Goal: Transaction & Acquisition: Download file/media

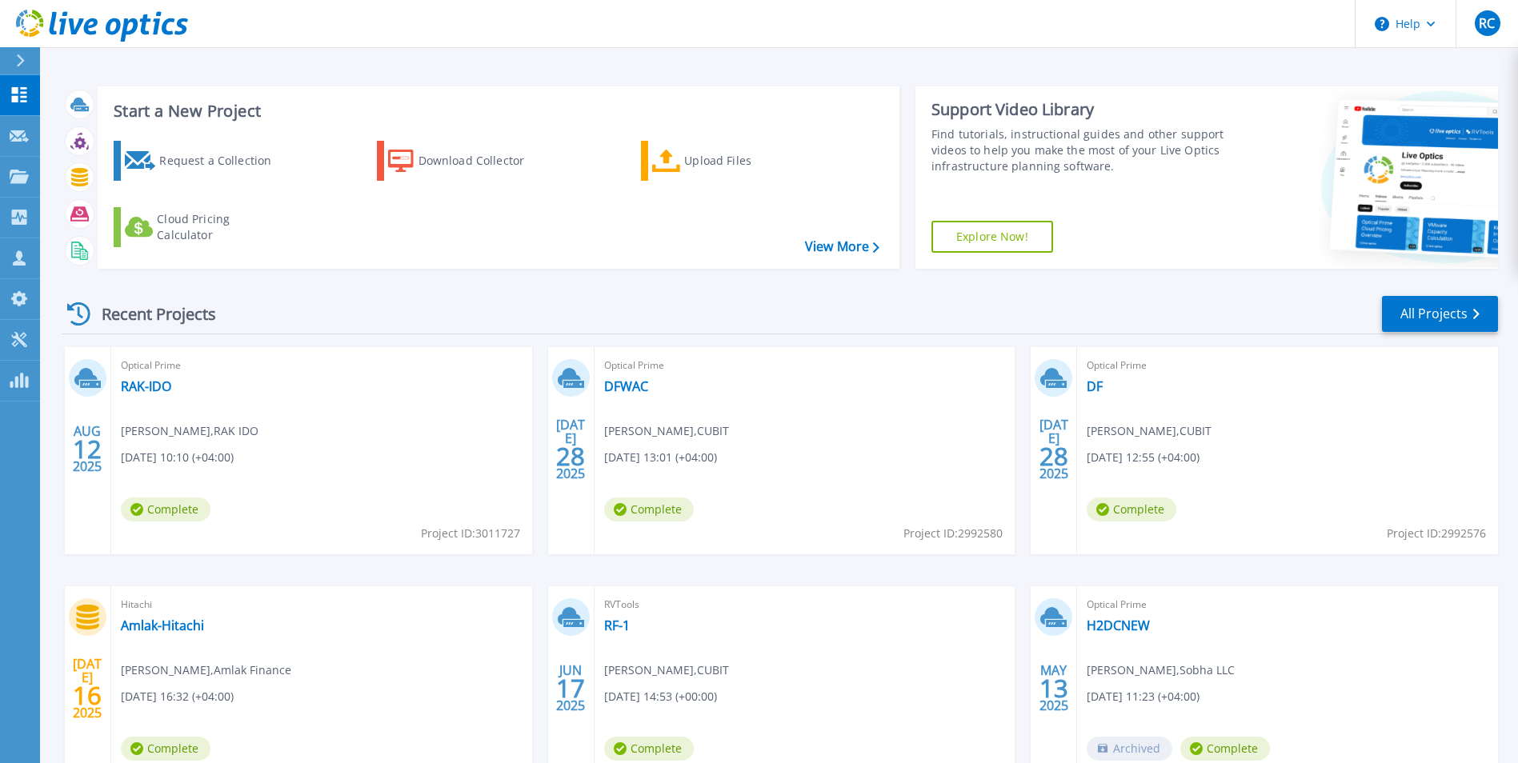
click at [234, 464] on span "[DATE] 13:01 (+04:00)" at bounding box center [177, 458] width 113 height 18
drag, startPoint x: 652, startPoint y: 464, endPoint x: 818, endPoint y: 474, distance: 165.9
click at [819, 474] on div "Optical Prime DFWAC [PERSON_NAME] C , [PERSON_NAME] [DATE] 13:01 (+04:00) Compl…" at bounding box center [805, 450] width 421 height 207
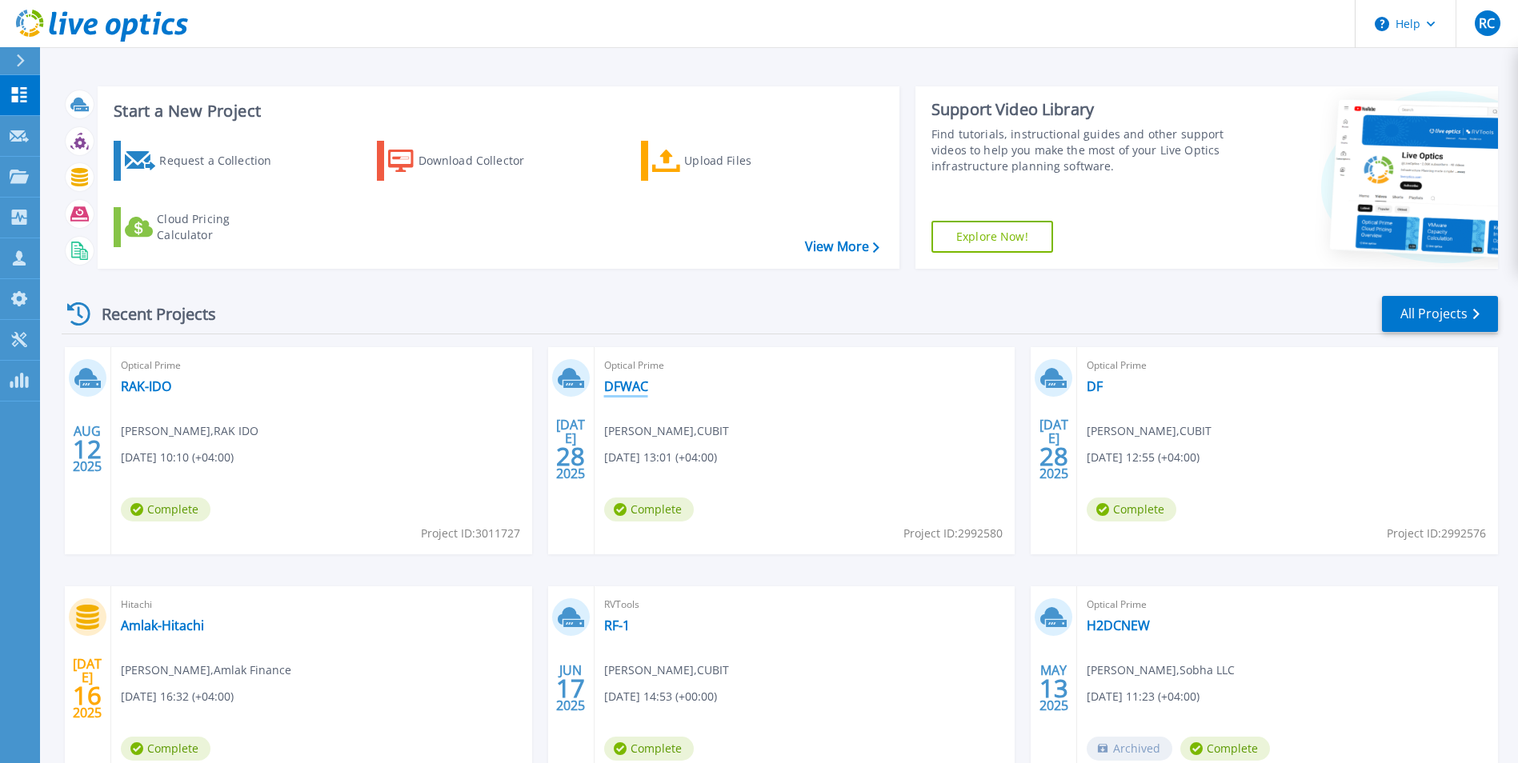
click at [637, 389] on link "DFWAC" at bounding box center [626, 387] width 44 height 16
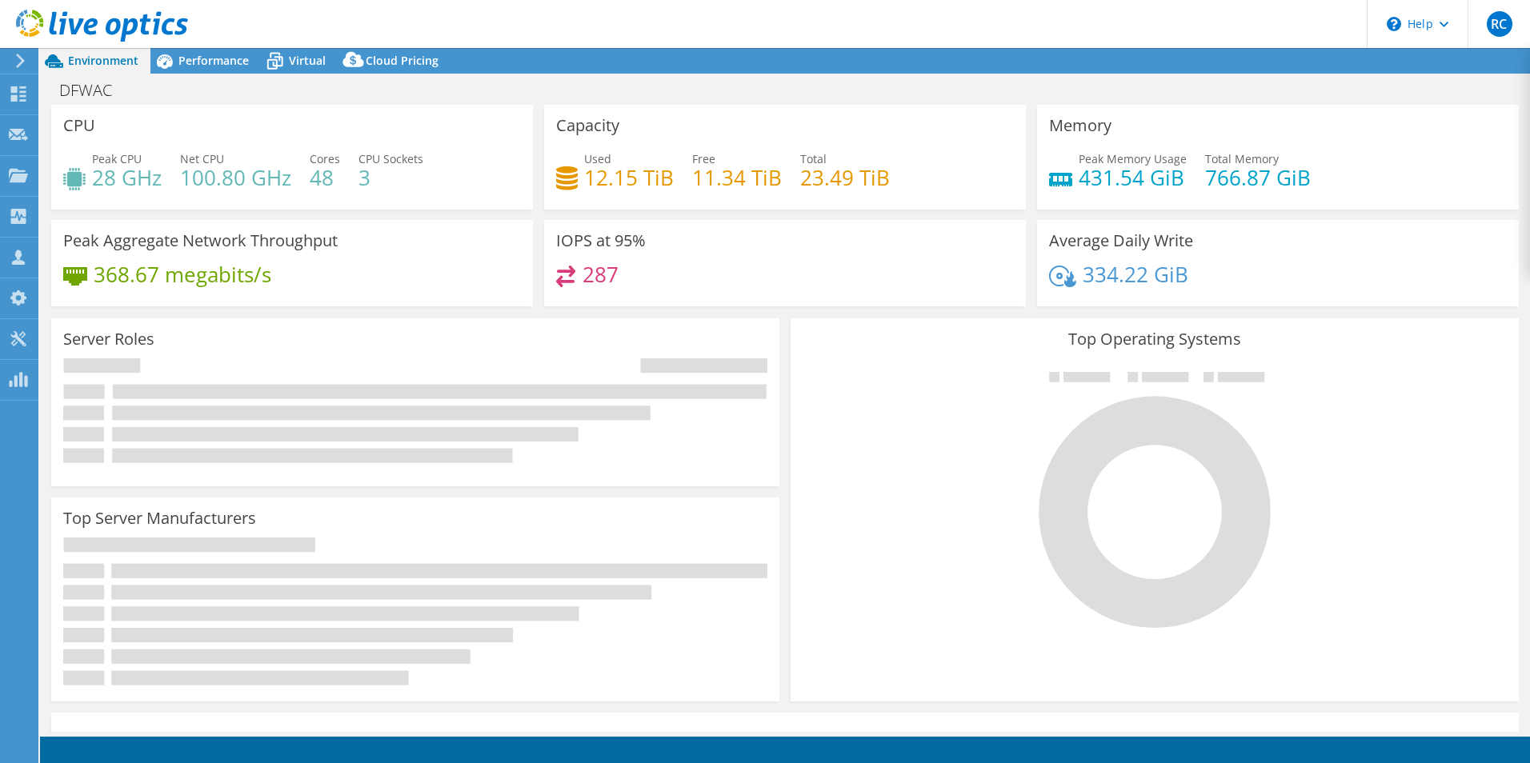
select select "USD"
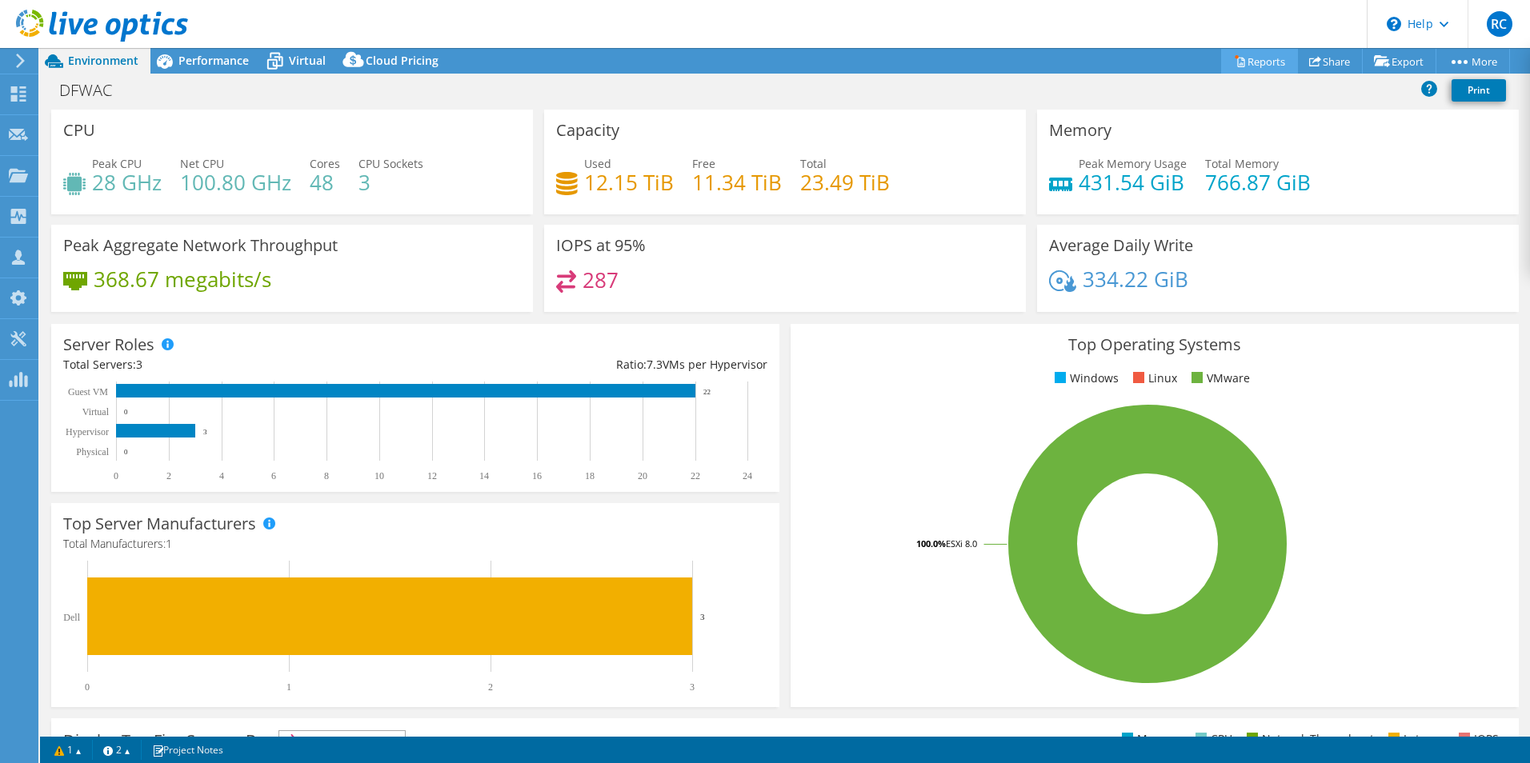
click at [1236, 62] on link "Reports" at bounding box center [1259, 61] width 77 height 25
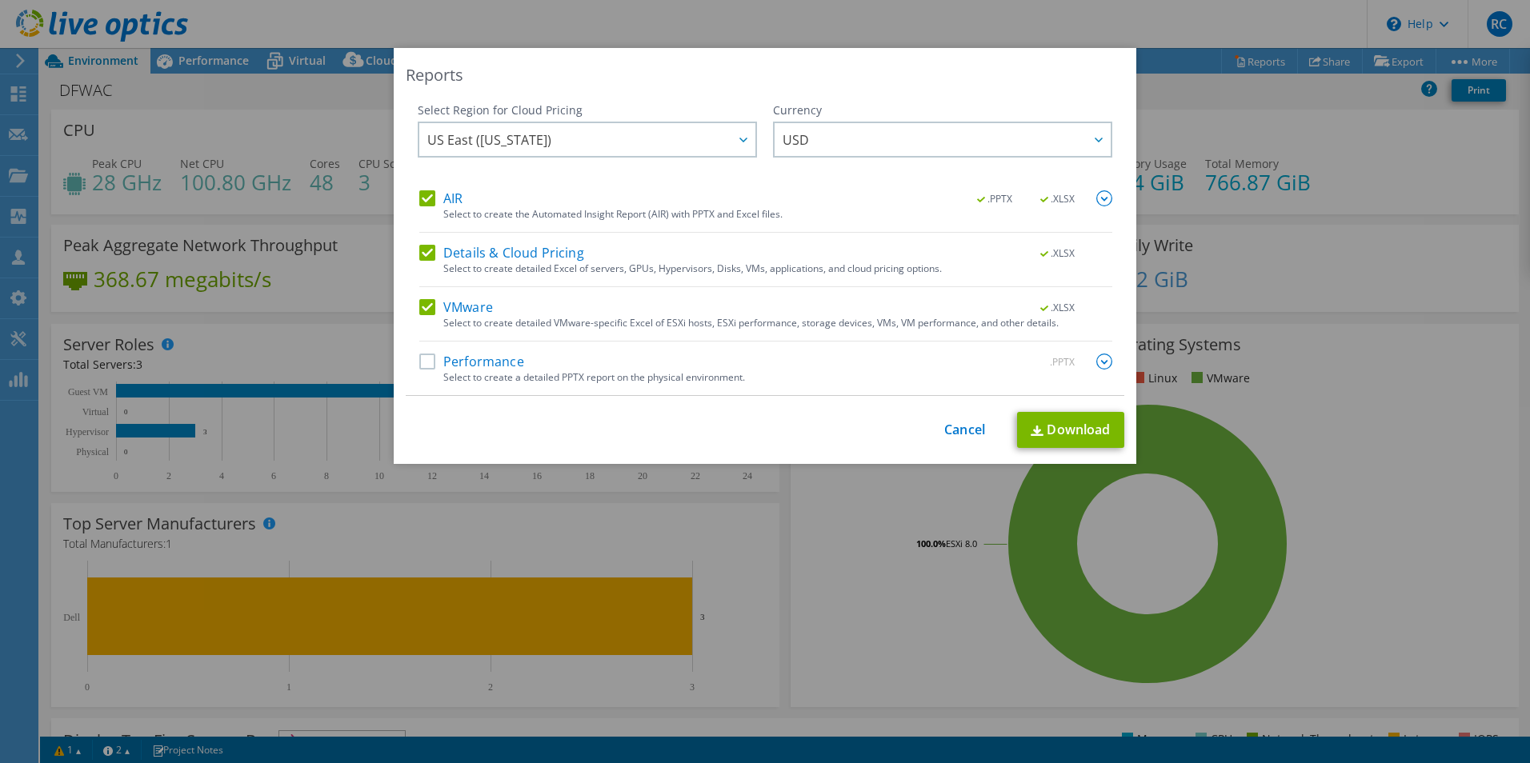
click at [409, 368] on div "Select Region for Cloud Pricing Asia Pacific ([GEOGRAPHIC_DATA]) [GEOGRAPHIC_DA…" at bounding box center [765, 249] width 719 height 294
click at [420, 365] on label "Performance" at bounding box center [471, 362] width 105 height 16
click at [0, 0] on input "Performance" at bounding box center [0, 0] width 0 height 0
click at [1097, 203] on img at bounding box center [1104, 198] width 16 height 16
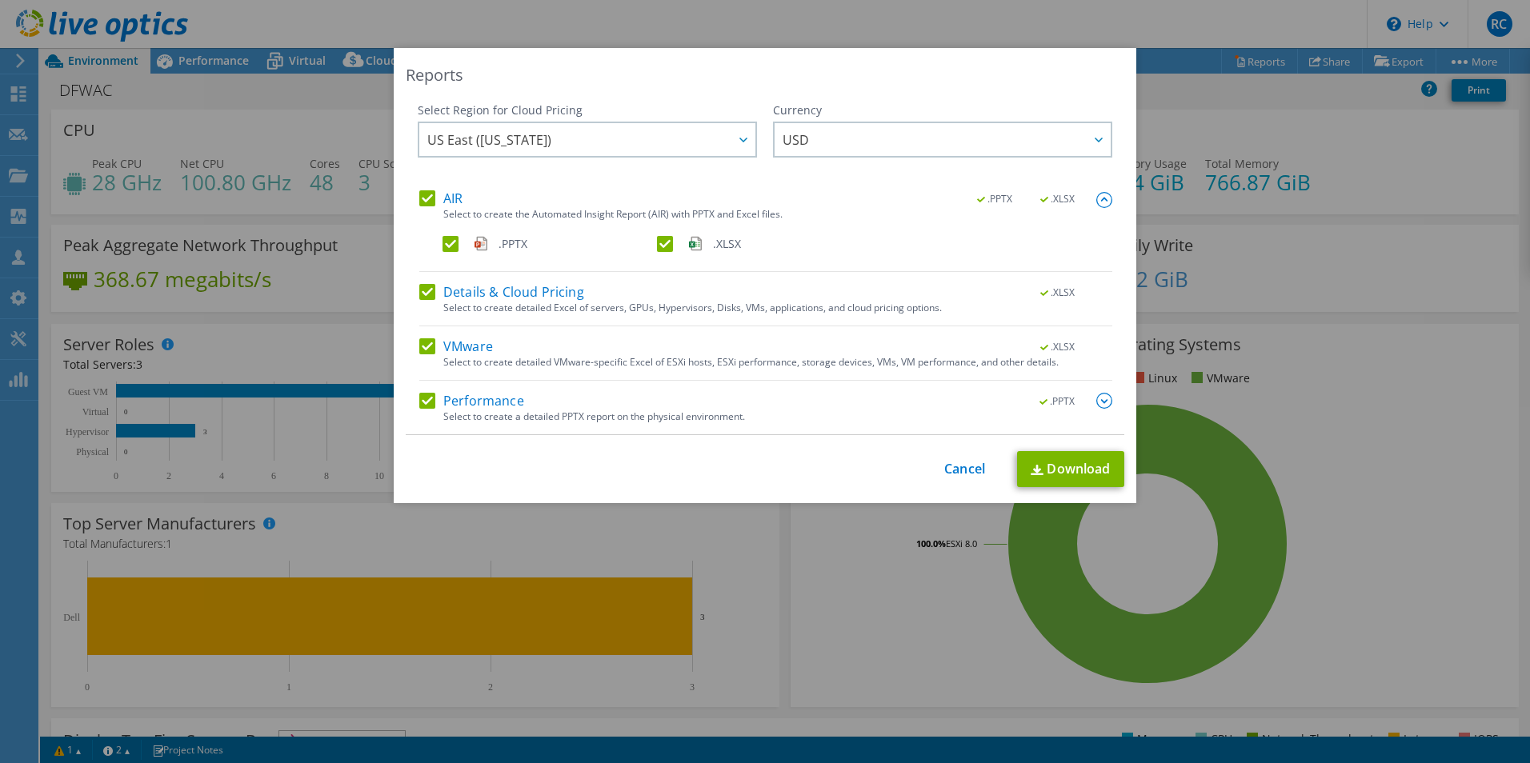
click at [1097, 203] on img at bounding box center [1104, 200] width 16 height 16
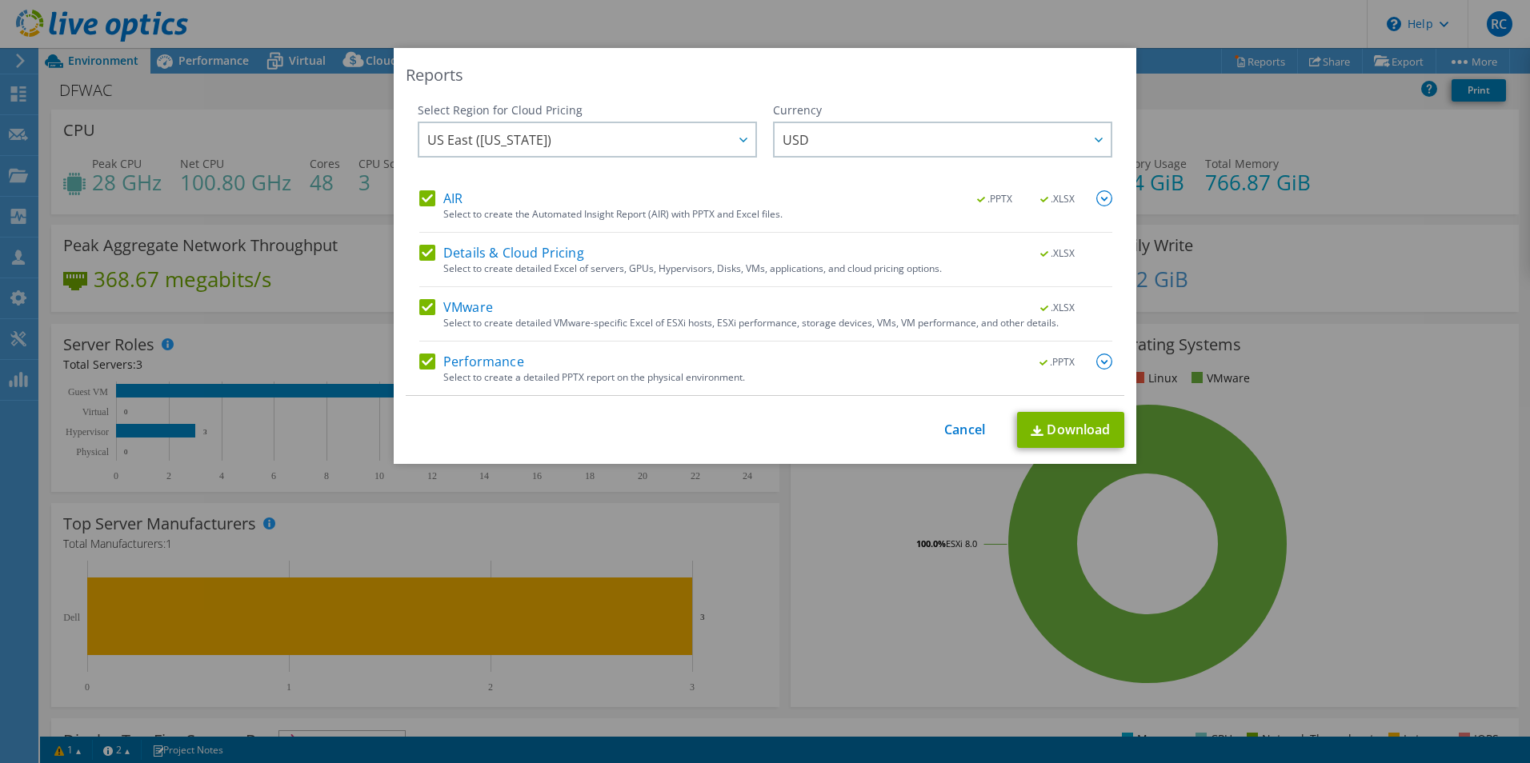
click at [1102, 356] on img at bounding box center [1104, 362] width 16 height 16
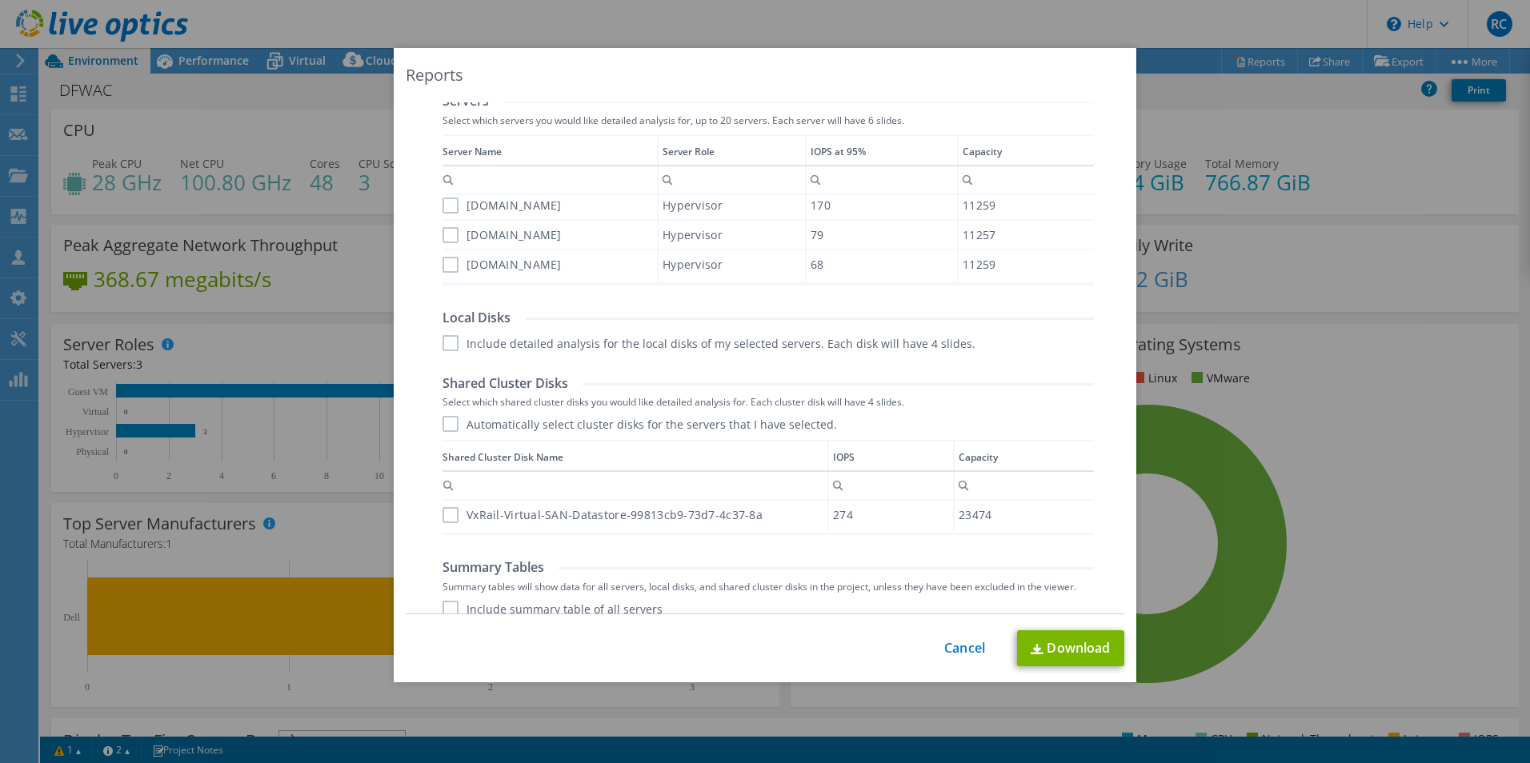
scroll to position [631, 0]
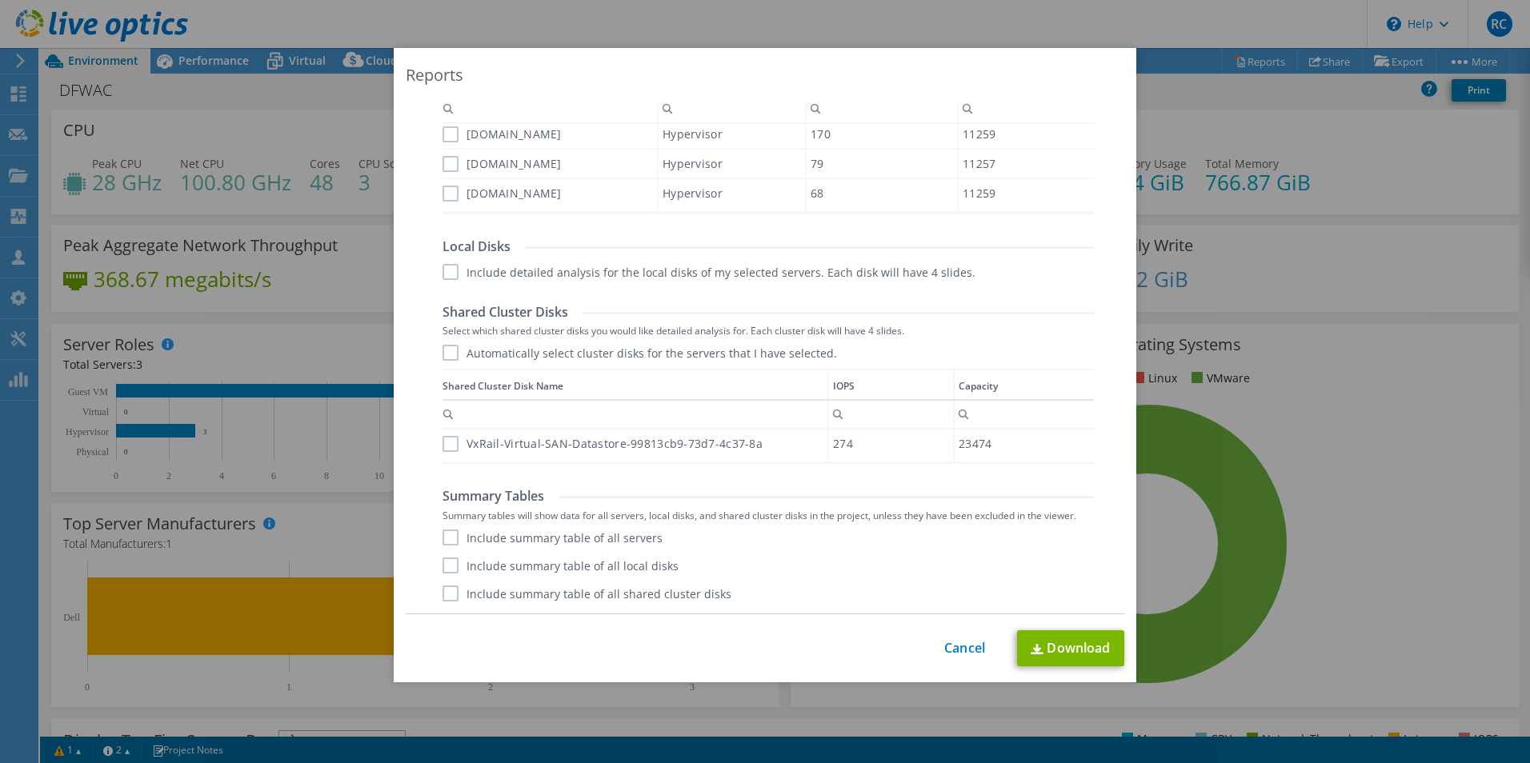
click at [443, 355] on label "Automatically select cluster disks for the servers that I have selected." at bounding box center [640, 353] width 395 height 16
click at [0, 0] on input "Automatically select cluster disks for the servers that I have selected." at bounding box center [0, 0] width 0 height 0
click at [1086, 641] on link "Download" at bounding box center [1070, 649] width 107 height 36
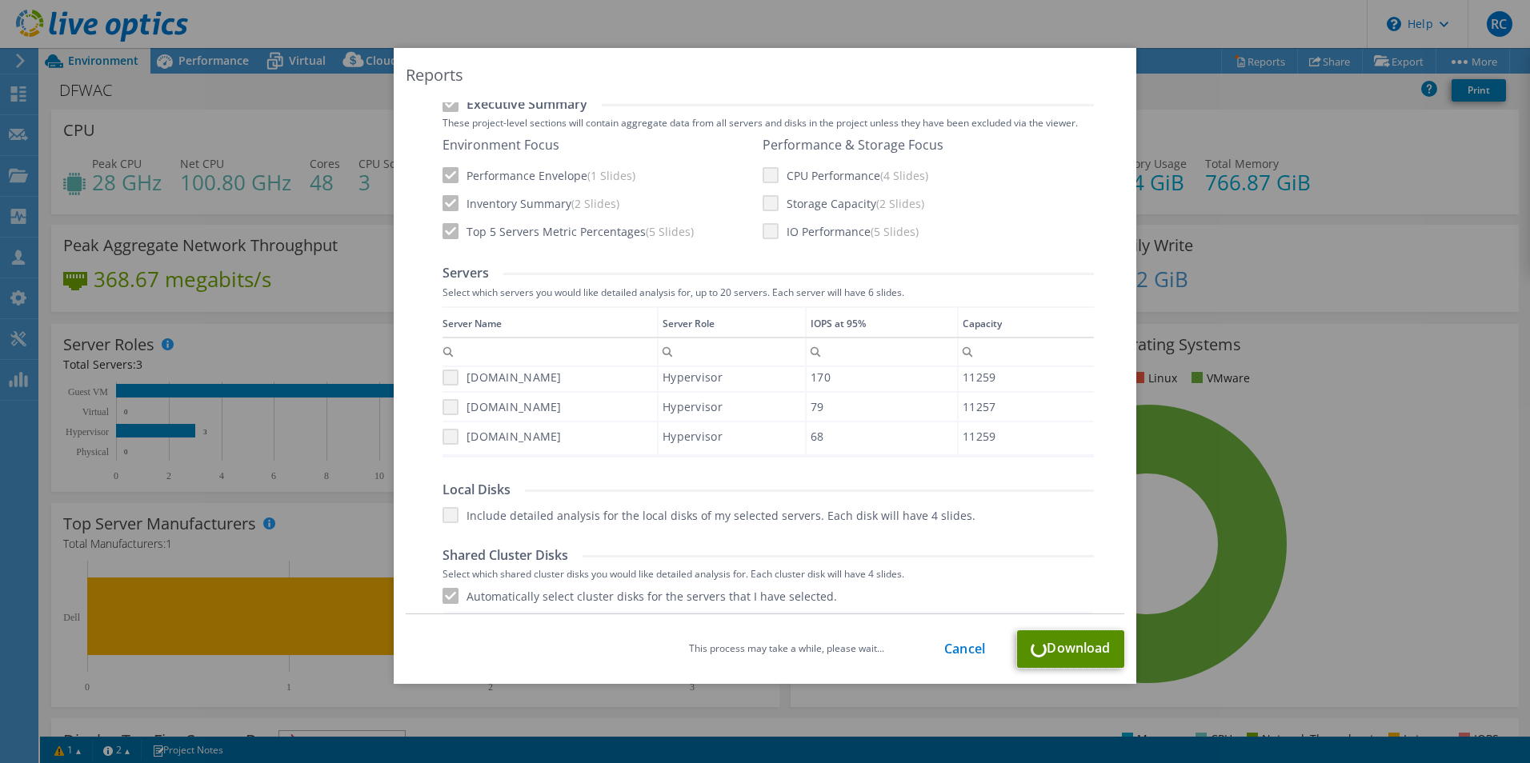
scroll to position [231, 0]
